Goal: Task Accomplishment & Management: Manage account settings

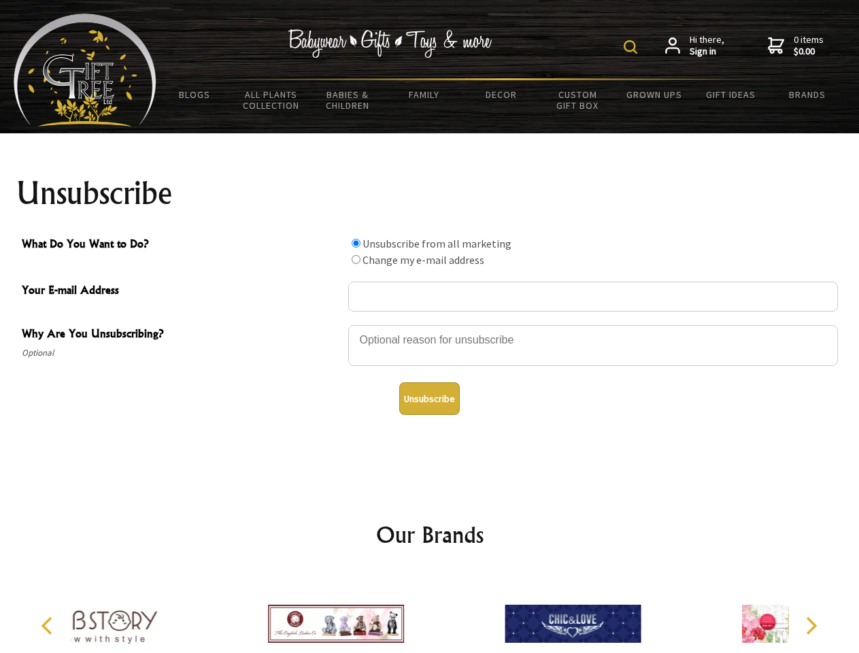
click at [632, 47] on img at bounding box center [630, 47] width 14 height 14
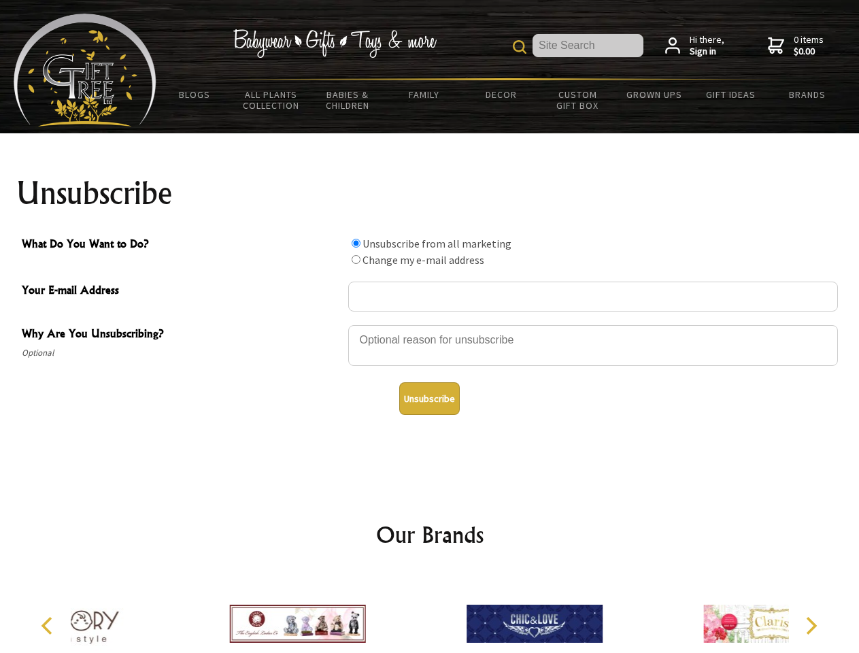
click at [430, 324] on div at bounding box center [592, 348] width 489 height 48
click at [356, 243] on input "What Do You Want to Do?" at bounding box center [355, 243] width 9 height 9
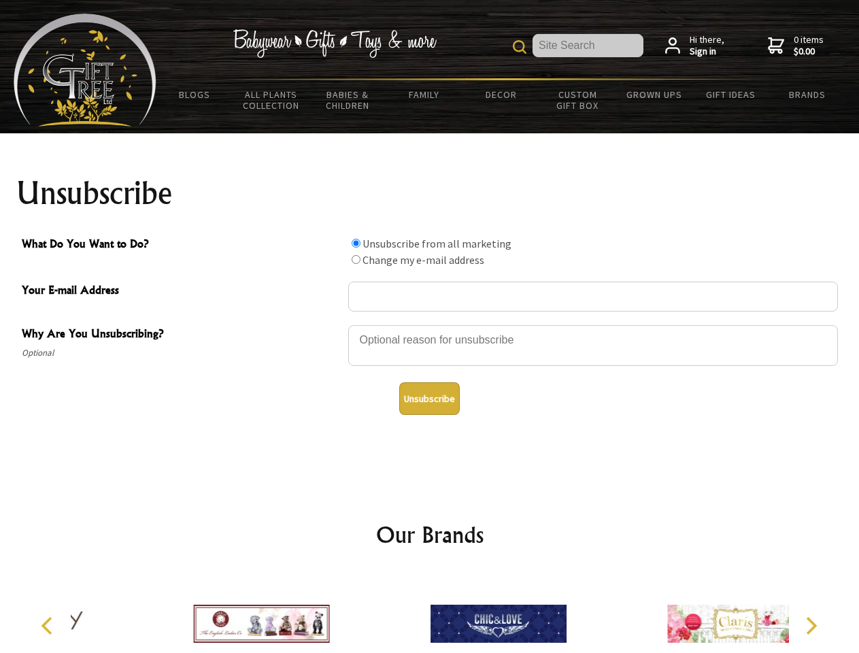
click at [356, 259] on input "What Do You Want to Do?" at bounding box center [355, 259] width 9 height 9
radio input "true"
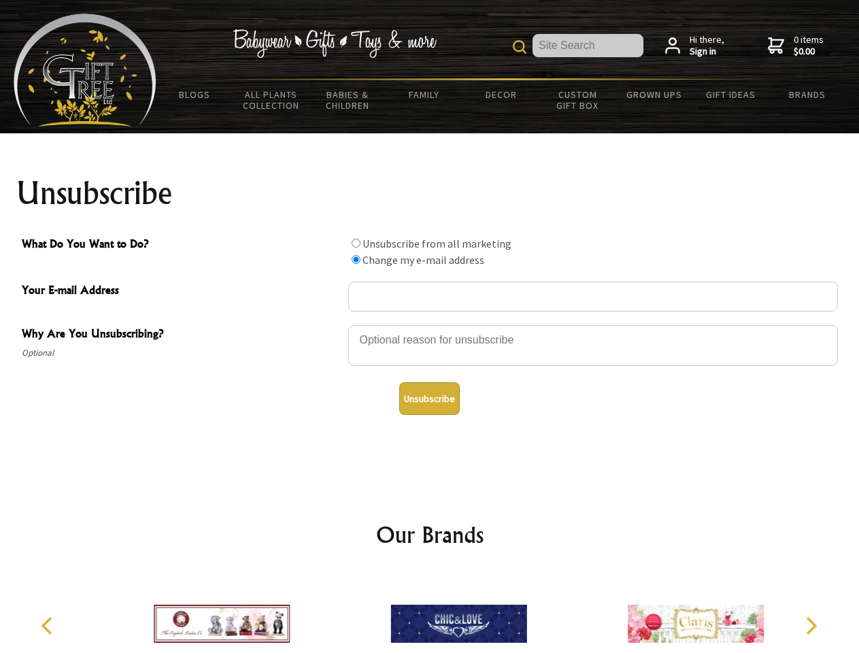
click at [429, 398] on button "Unsubscribe" at bounding box center [429, 398] width 61 height 33
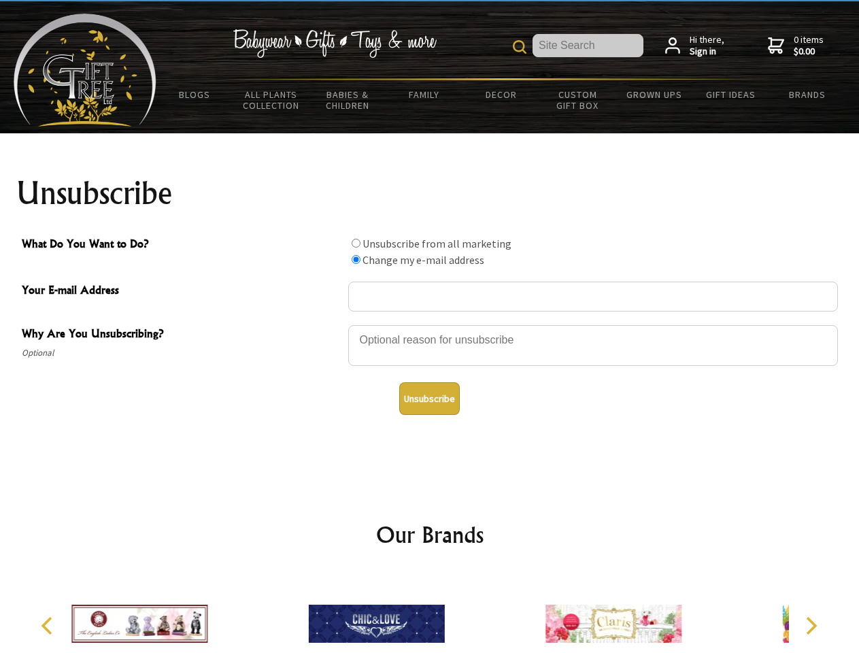
click at [430, 613] on div at bounding box center [376, 625] width 237 height 106
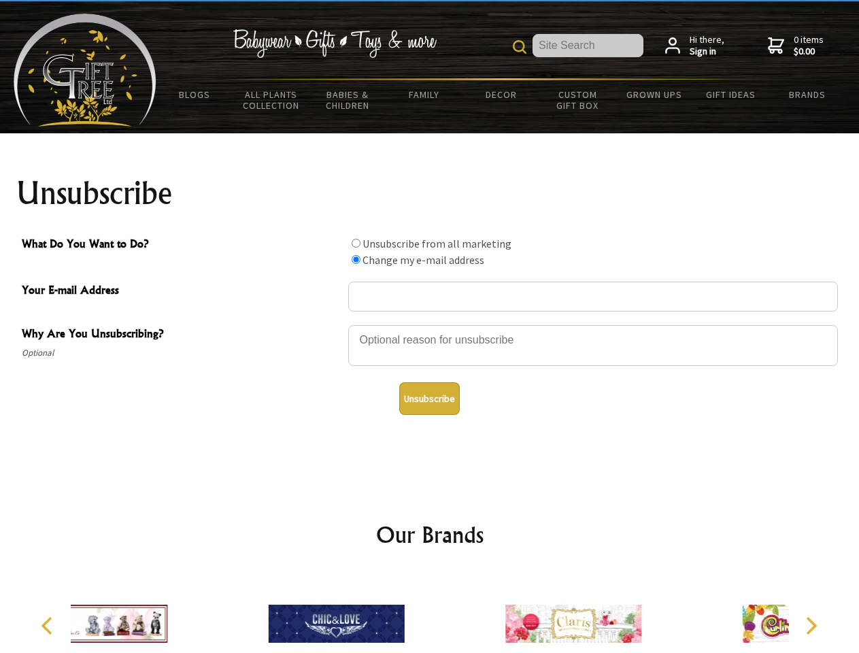
click at [49, 625] on icon "Previous" at bounding box center [48, 626] width 18 height 18
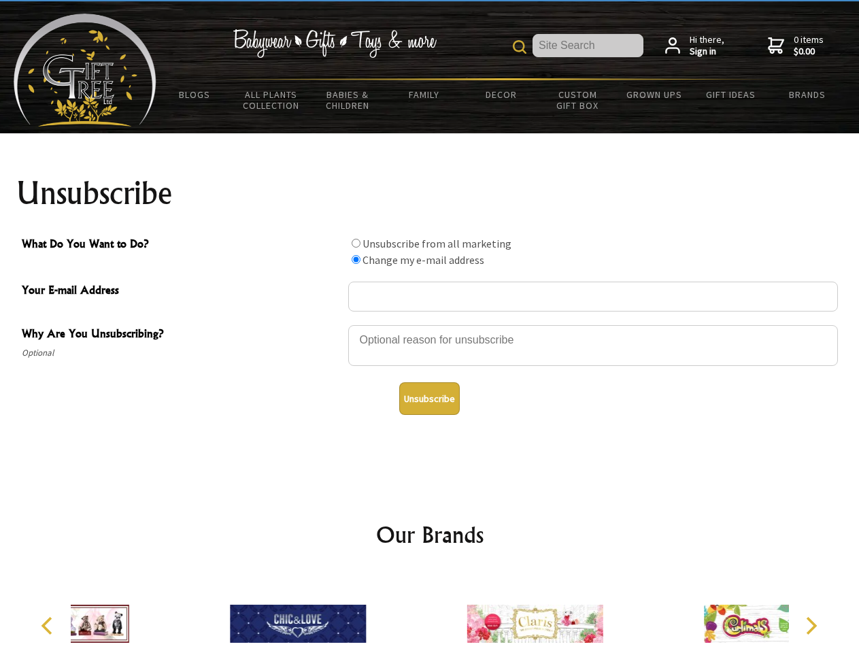
click at [810, 625] on icon "Next" at bounding box center [810, 626] width 18 height 18
